Goal: Information Seeking & Learning: Learn about a topic

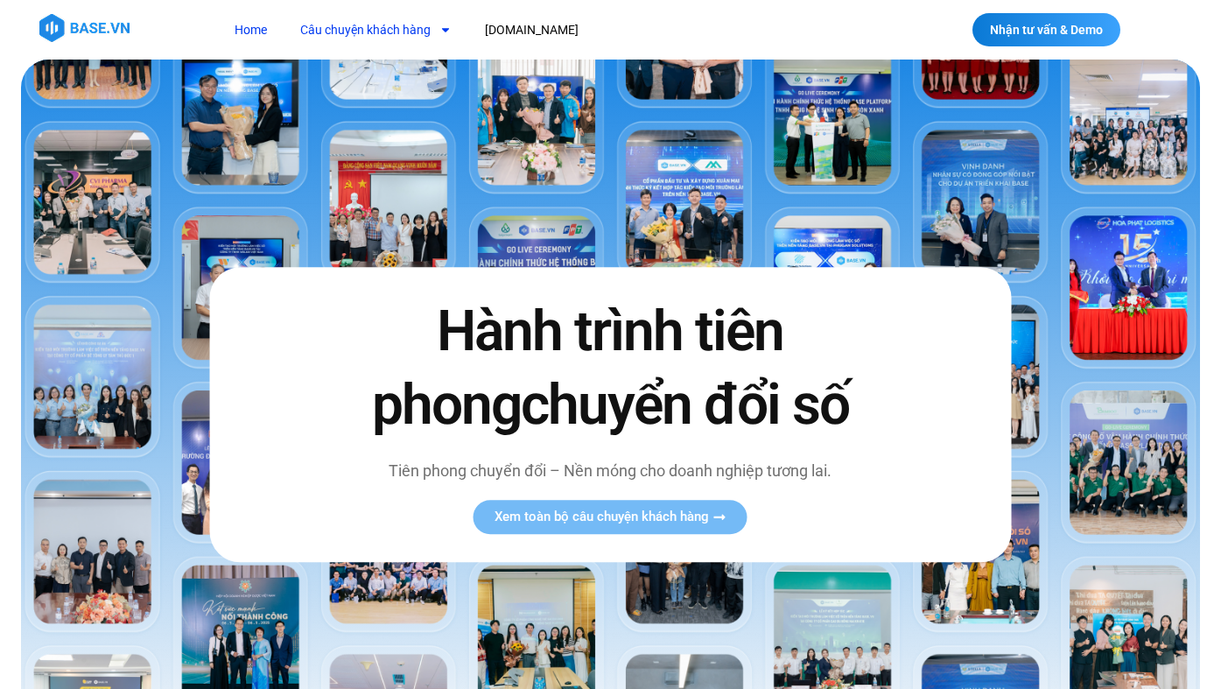
click at [347, 34] on link "Câu chuyện khách hàng" at bounding box center [376, 30] width 178 height 32
